Goal: Information Seeking & Learning: Find contact information

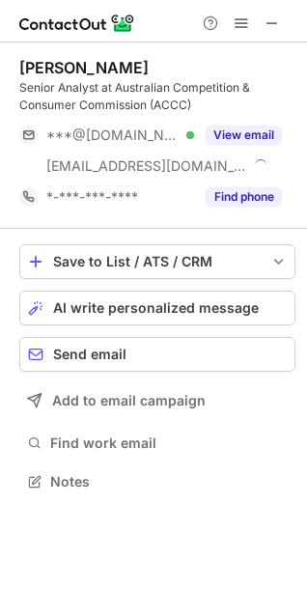
scroll to position [467, 307]
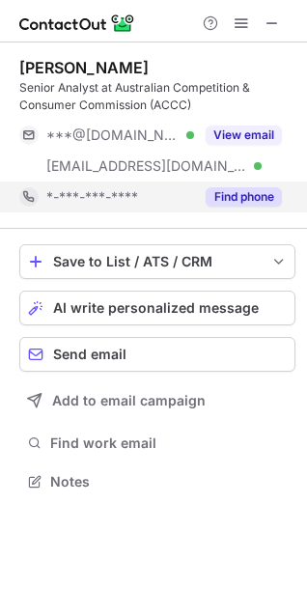
click at [237, 193] on button "Find phone" at bounding box center [244, 196] width 76 height 19
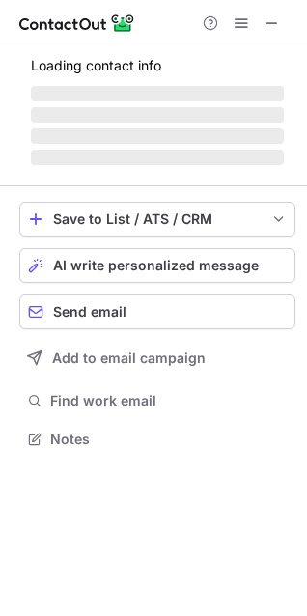
scroll to position [425, 307]
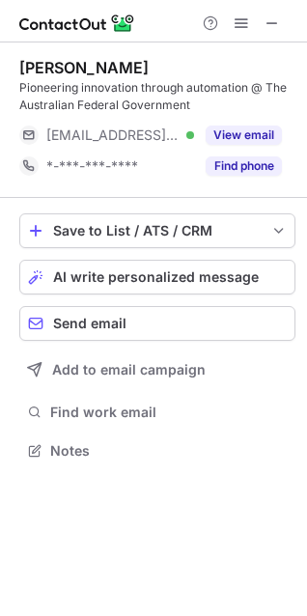
scroll to position [436, 307]
click at [281, 20] on button at bounding box center [272, 23] width 23 height 23
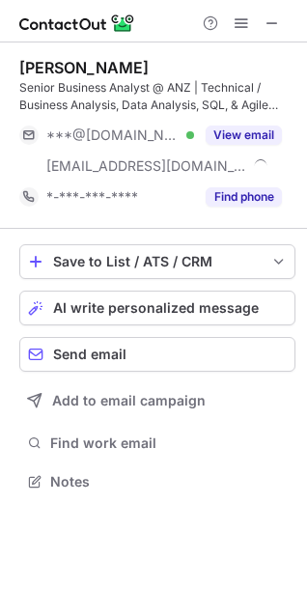
scroll to position [467, 307]
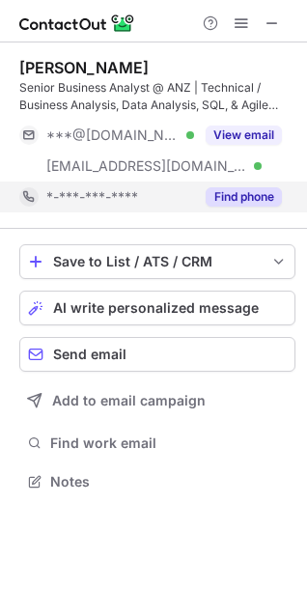
click at [246, 206] on button "Find phone" at bounding box center [244, 196] width 76 height 19
click at [244, 204] on div "*-***-***-****" at bounding box center [163, 196] width 235 height 17
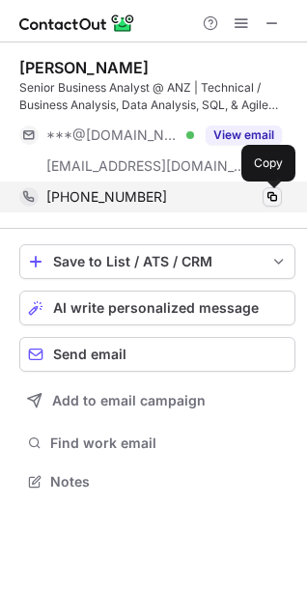
click at [274, 198] on span at bounding box center [271, 196] width 15 height 15
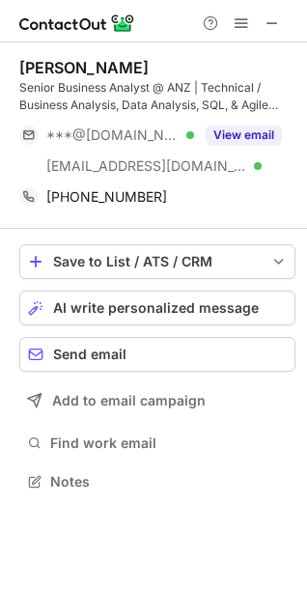
scroll to position [467, 307]
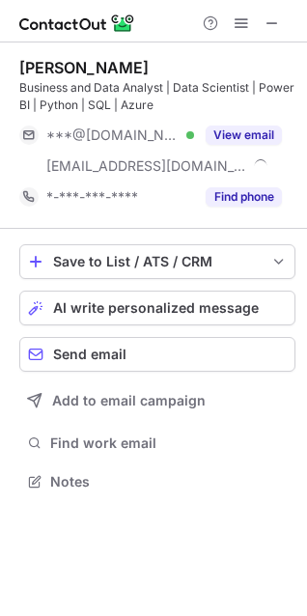
scroll to position [467, 307]
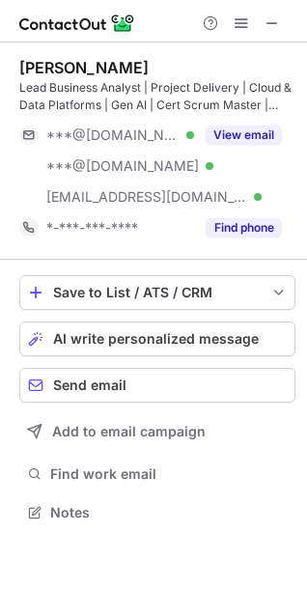
scroll to position [498, 307]
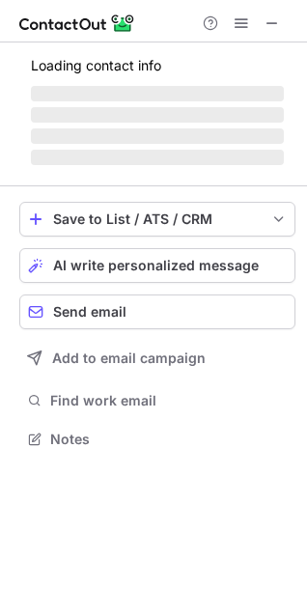
scroll to position [436, 307]
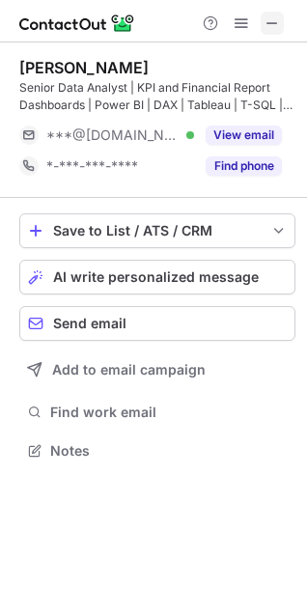
click at [279, 22] on span at bounding box center [271, 22] width 15 height 15
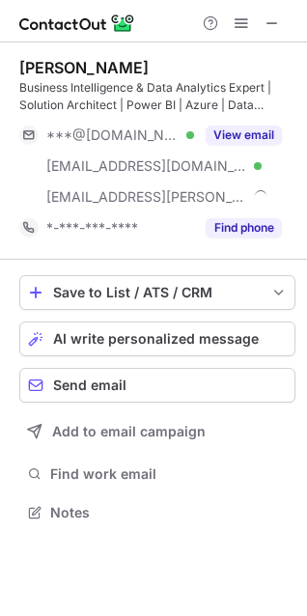
scroll to position [498, 307]
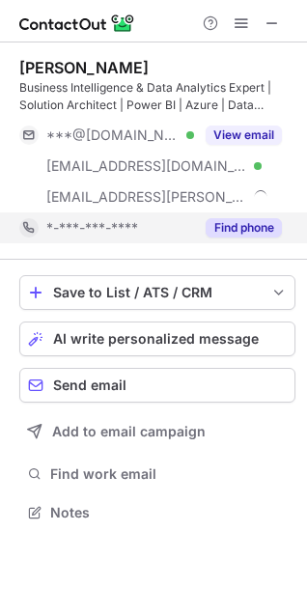
click at [241, 232] on button "Find phone" at bounding box center [244, 227] width 76 height 19
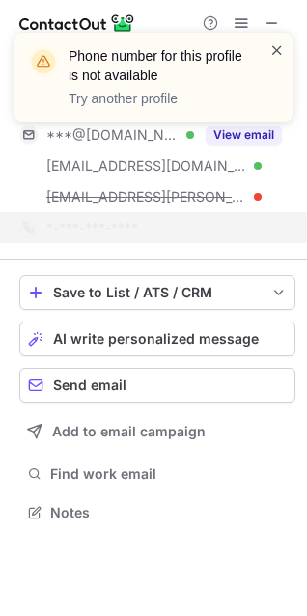
click at [277, 47] on span at bounding box center [276, 50] width 15 height 19
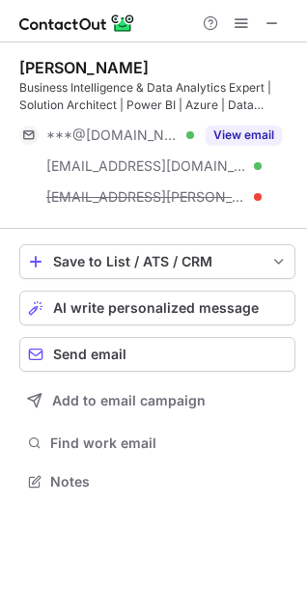
scroll to position [467, 307]
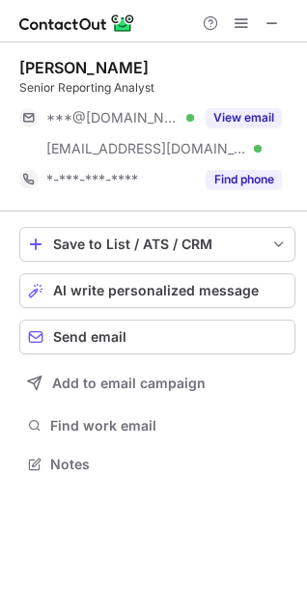
scroll to position [451, 307]
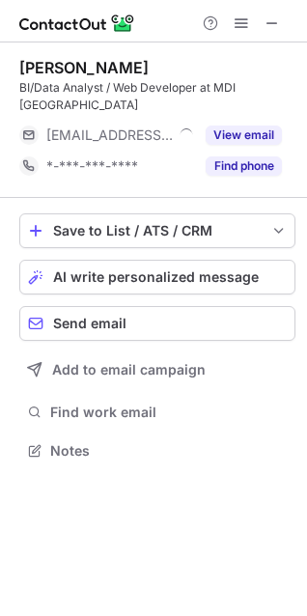
scroll to position [420, 307]
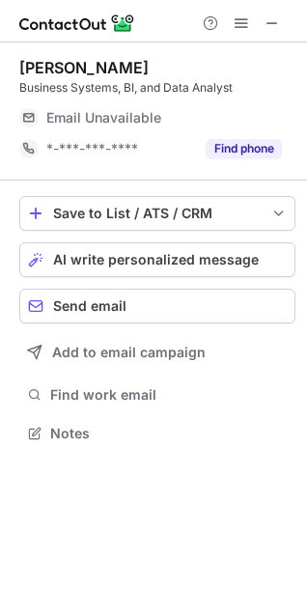
scroll to position [420, 307]
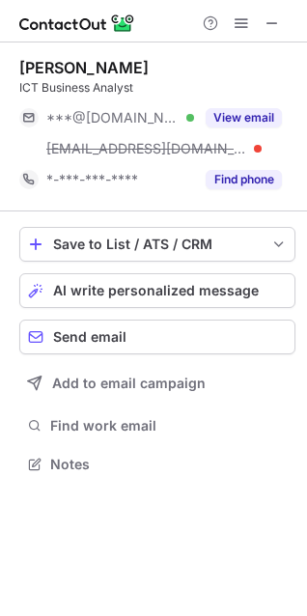
scroll to position [451, 307]
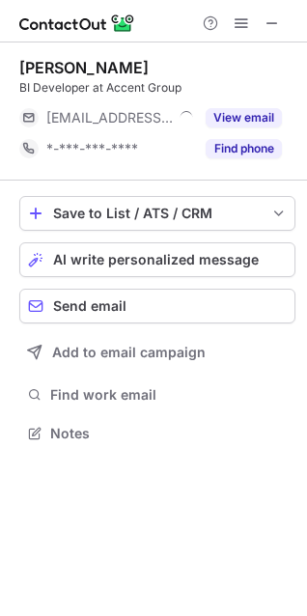
scroll to position [10, 9]
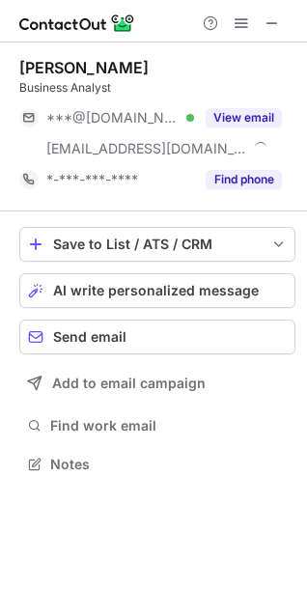
scroll to position [451, 307]
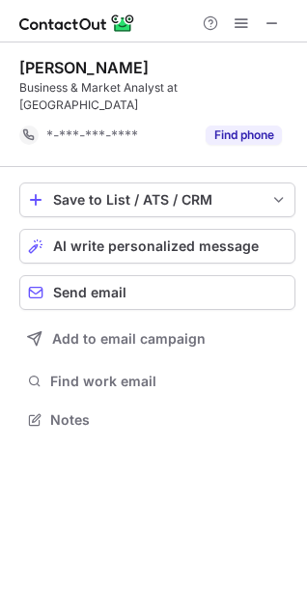
scroll to position [389, 307]
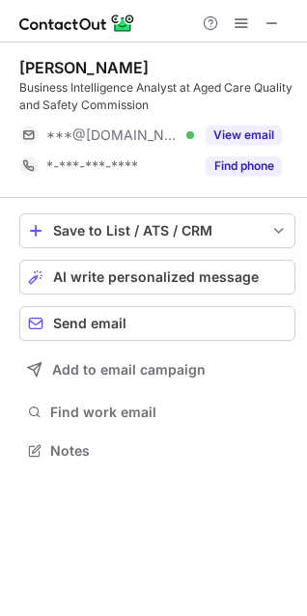
scroll to position [436, 307]
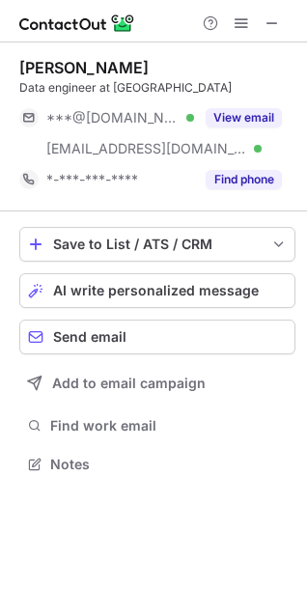
scroll to position [451, 307]
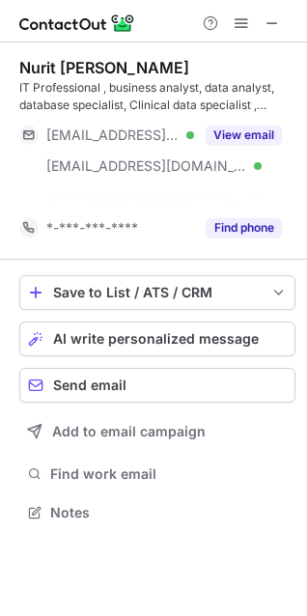
scroll to position [467, 307]
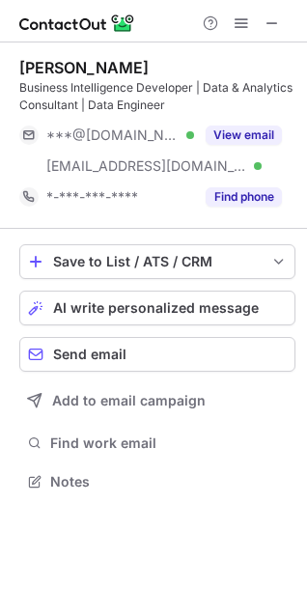
scroll to position [467, 307]
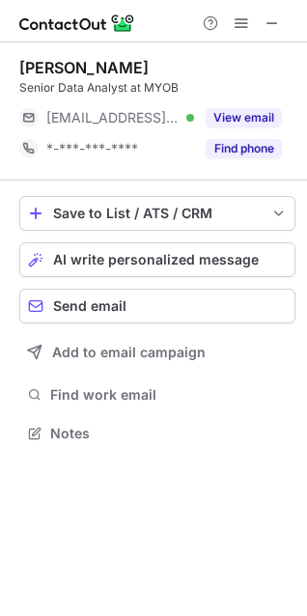
scroll to position [420, 307]
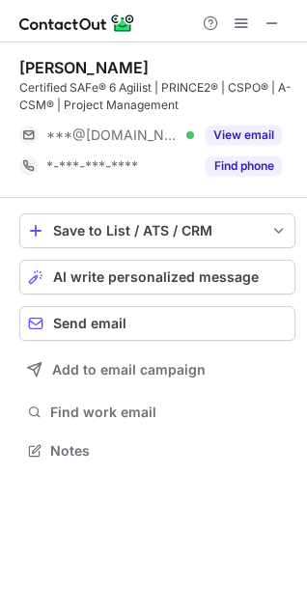
scroll to position [436, 307]
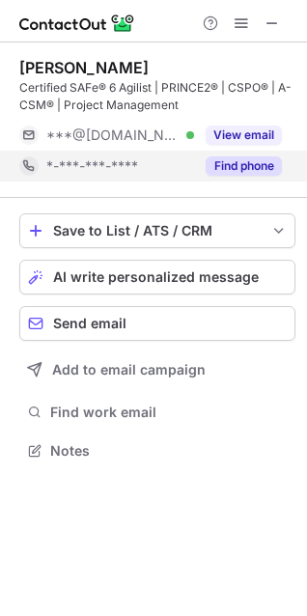
click at [227, 159] on button "Find phone" at bounding box center [244, 165] width 76 height 19
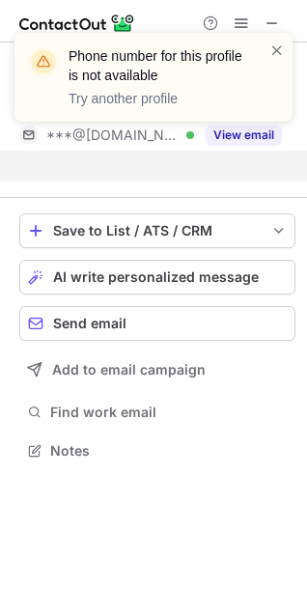
scroll to position [405, 307]
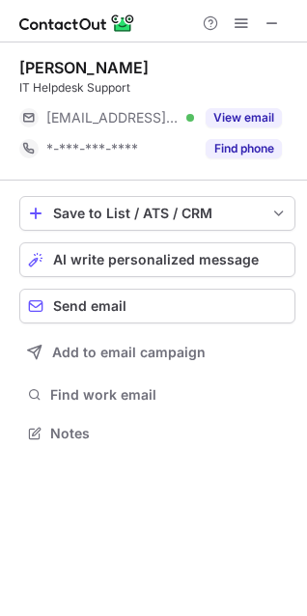
scroll to position [420, 307]
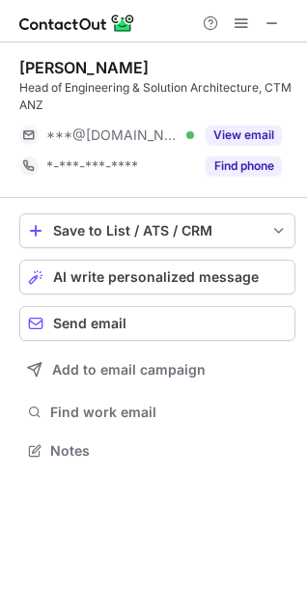
scroll to position [436, 307]
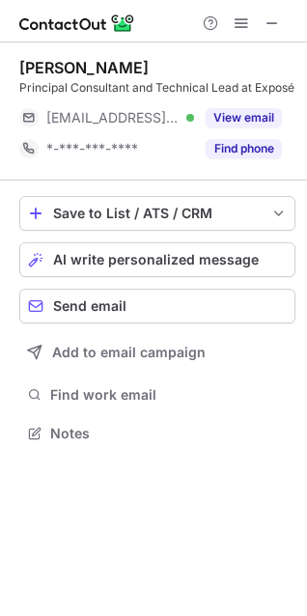
scroll to position [436, 307]
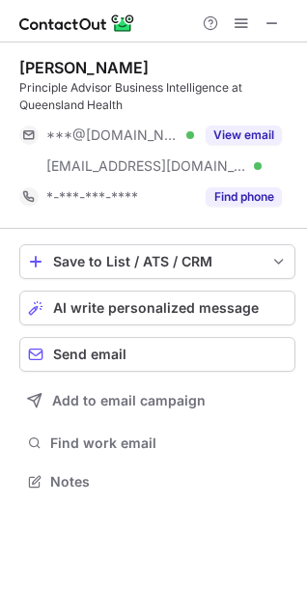
scroll to position [467, 307]
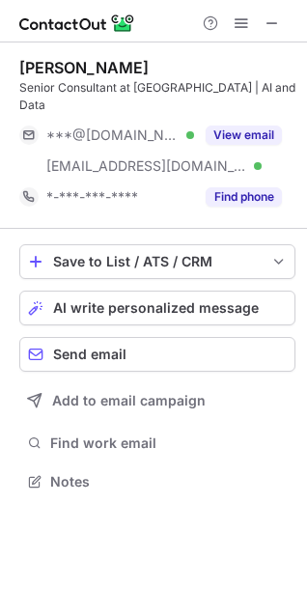
scroll to position [451, 307]
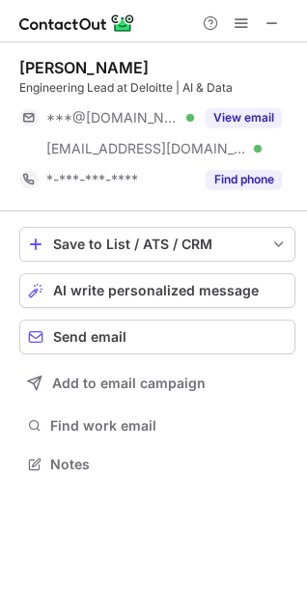
scroll to position [451, 307]
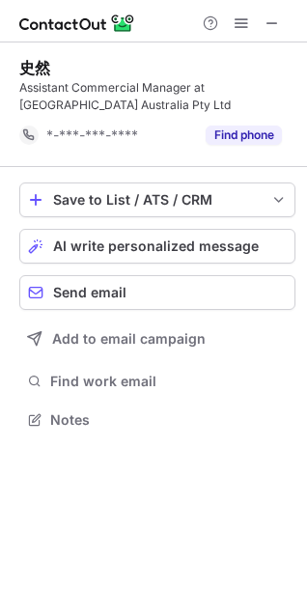
scroll to position [405, 307]
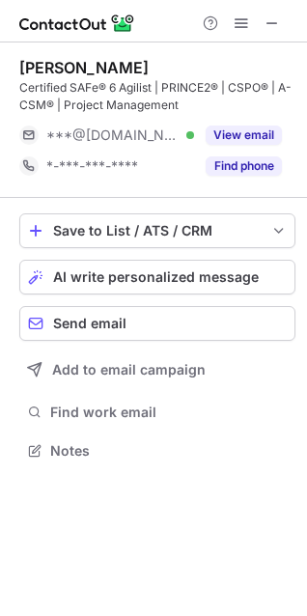
scroll to position [436, 307]
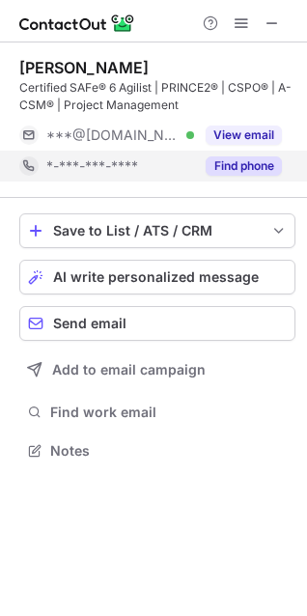
click at [229, 179] on div "Find phone" at bounding box center [238, 166] width 88 height 31
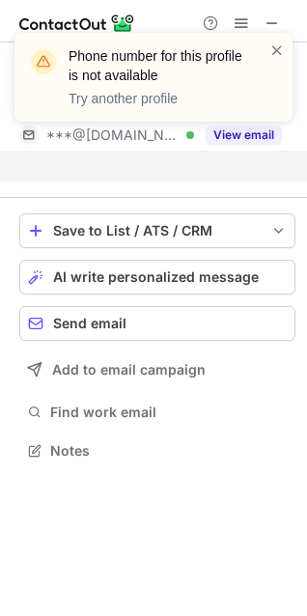
scroll to position [405, 307]
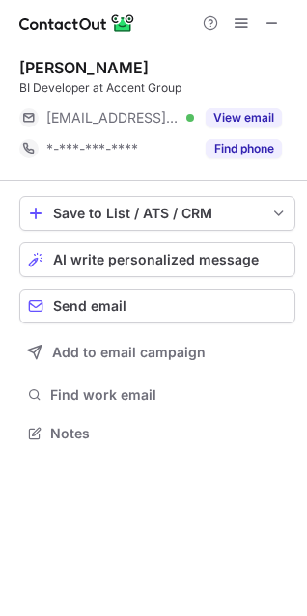
scroll to position [420, 307]
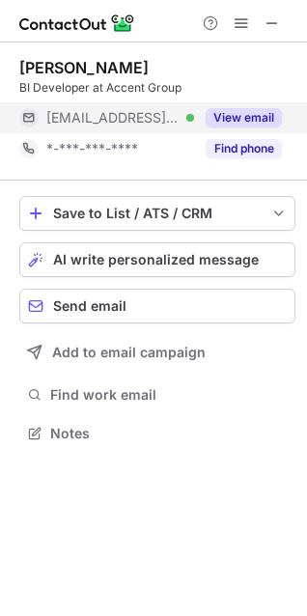
click at [230, 121] on button "View email" at bounding box center [244, 117] width 76 height 19
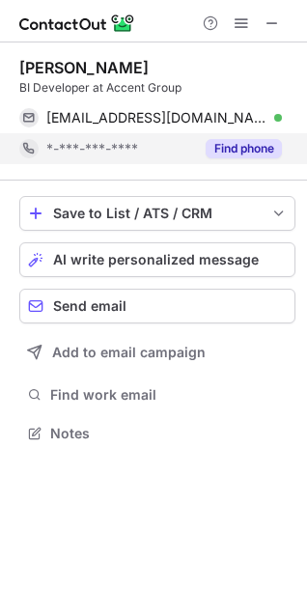
click at [247, 152] on button "Find phone" at bounding box center [244, 148] width 76 height 19
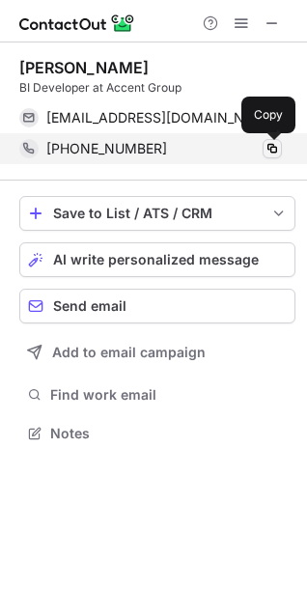
click at [265, 146] on span at bounding box center [271, 148] width 15 height 15
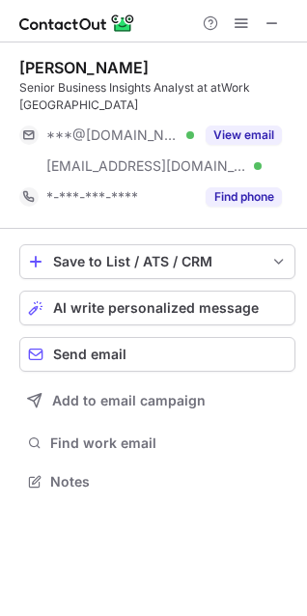
scroll to position [467, 307]
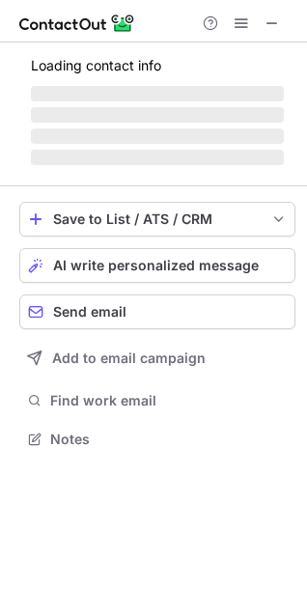
scroll to position [425, 307]
click at [283, 22] on button at bounding box center [272, 23] width 23 height 23
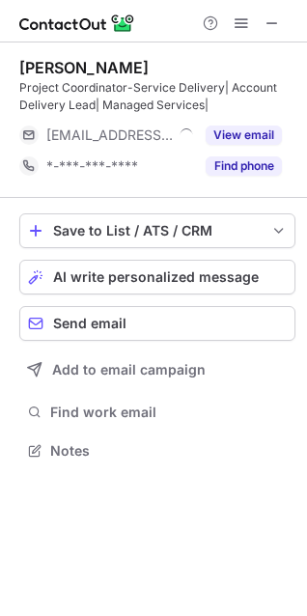
scroll to position [436, 307]
click at [274, 24] on span at bounding box center [271, 22] width 15 height 15
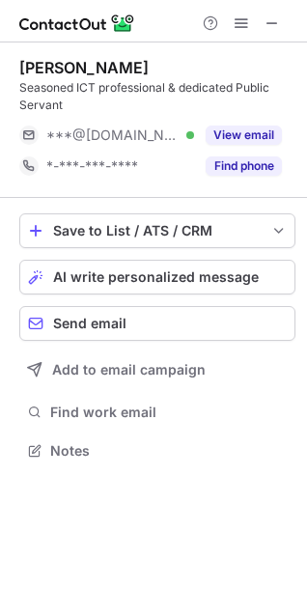
scroll to position [436, 307]
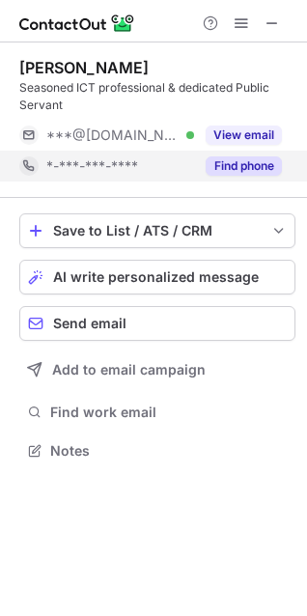
click at [234, 174] on button "Find phone" at bounding box center [244, 165] width 76 height 19
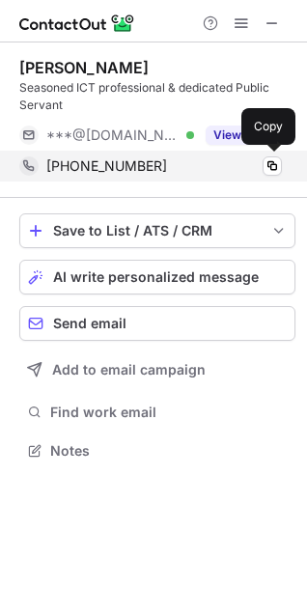
click at [261, 175] on div "+61412262383 Copy" at bounding box center [150, 166] width 262 height 31
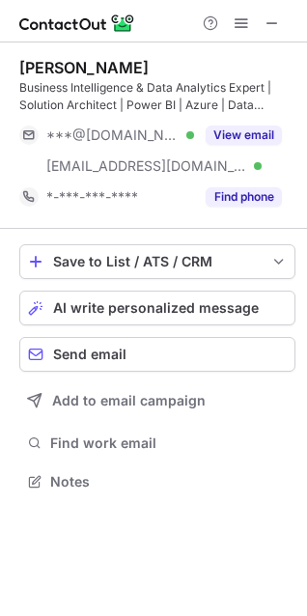
scroll to position [467, 307]
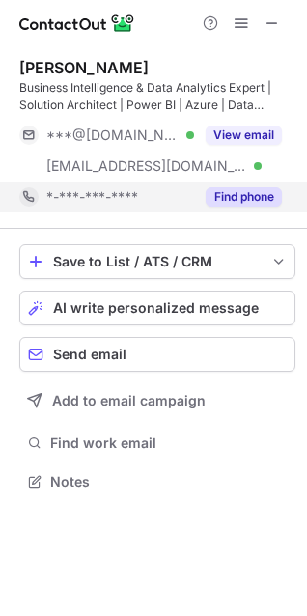
click at [221, 187] on button "Find phone" at bounding box center [244, 196] width 76 height 19
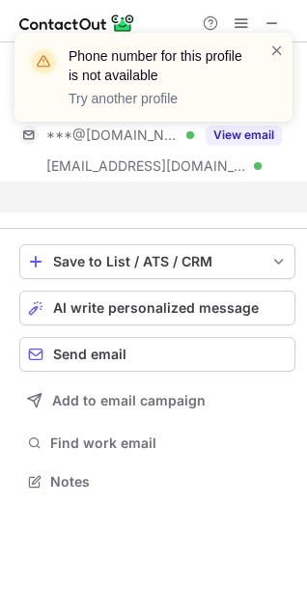
scroll to position [436, 307]
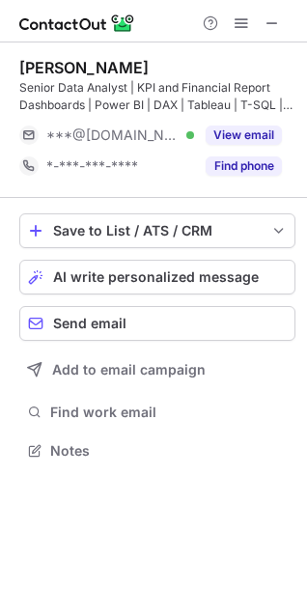
scroll to position [436, 307]
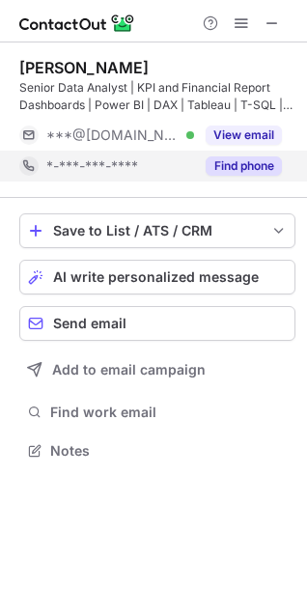
click at [227, 169] on button "Find phone" at bounding box center [244, 165] width 76 height 19
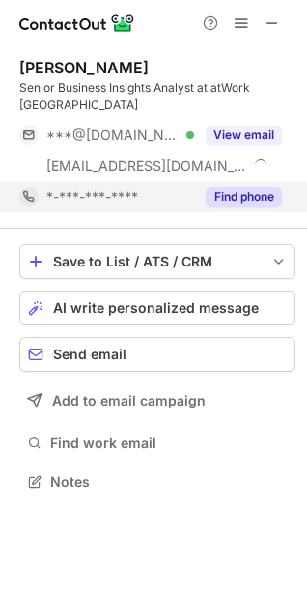
scroll to position [467, 307]
click at [241, 192] on button "Find phone" at bounding box center [244, 196] width 76 height 19
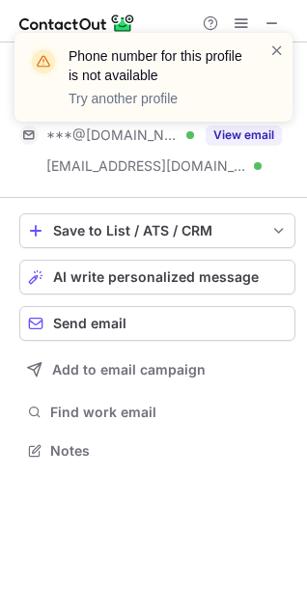
scroll to position [436, 307]
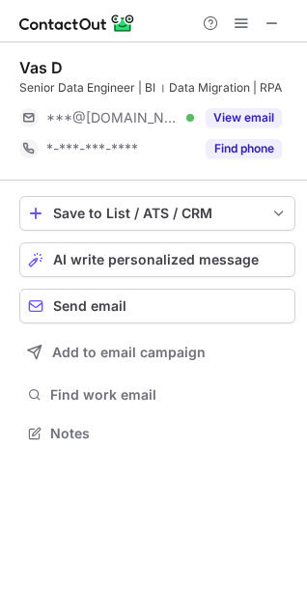
scroll to position [9, 9]
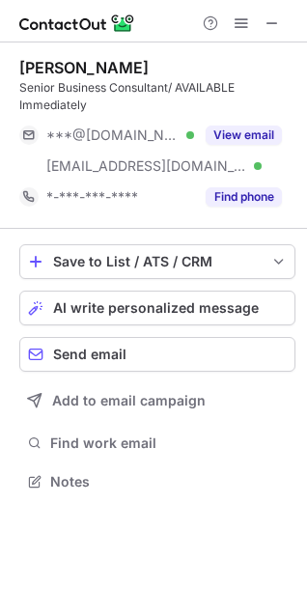
scroll to position [467, 307]
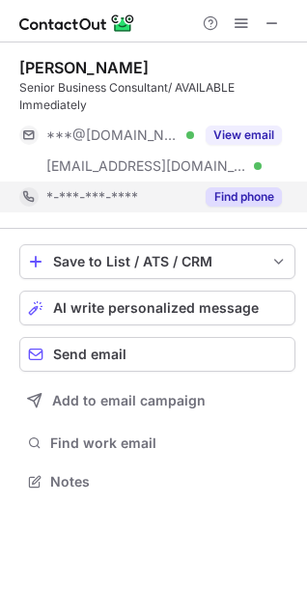
click at [222, 193] on button "Find phone" at bounding box center [244, 196] width 76 height 19
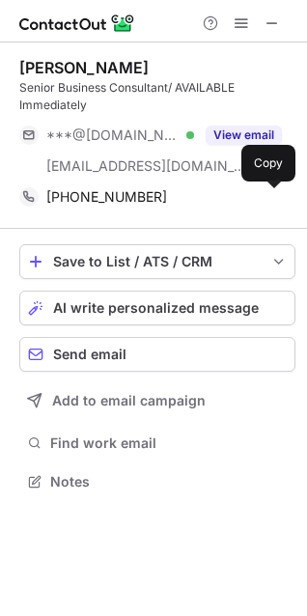
drag, startPoint x: 271, startPoint y: 198, endPoint x: 203, endPoint y: 223, distance: 73.0
click at [273, 197] on span at bounding box center [271, 196] width 15 height 15
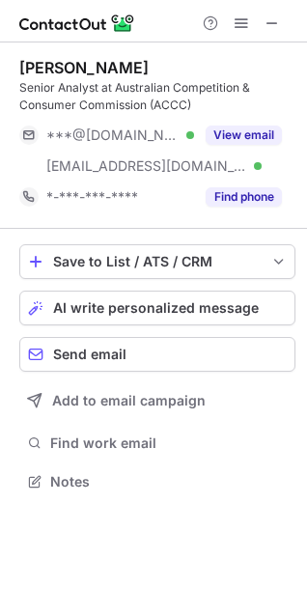
scroll to position [467, 307]
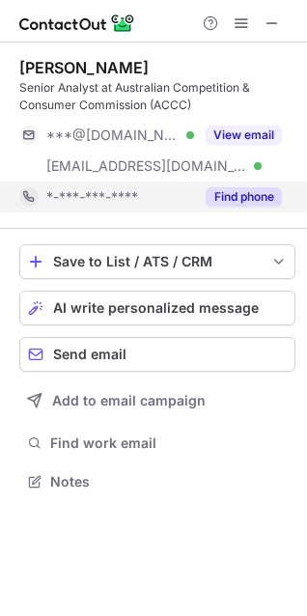
click at [220, 195] on button "Find phone" at bounding box center [244, 196] width 76 height 19
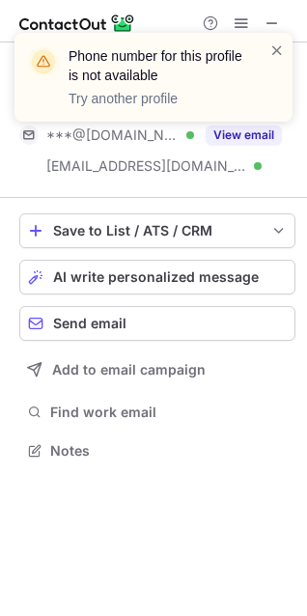
scroll to position [436, 307]
